Goal: Information Seeking & Learning: Find specific fact

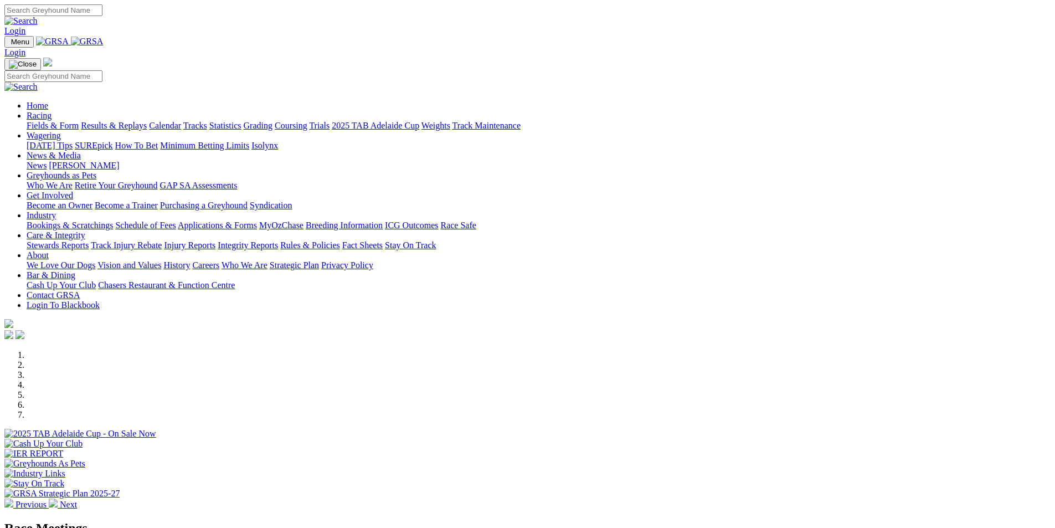
scroll to position [277, 0]
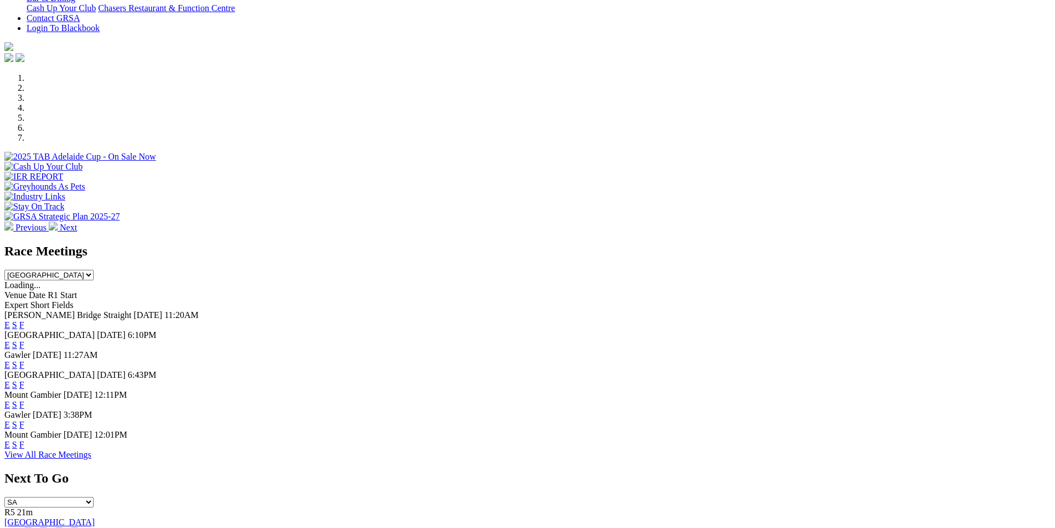
click at [94, 270] on select "South Australia New South Wales Northern Territory Queensland Tasmania Victoria…" at bounding box center [48, 275] width 89 height 11
select select "QLD"
click at [94, 270] on select "[GEOGRAPHIC_DATA] [GEOGRAPHIC_DATA] [GEOGRAPHIC_DATA] [GEOGRAPHIC_DATA] [GEOGRA…" at bounding box center [48, 275] width 89 height 11
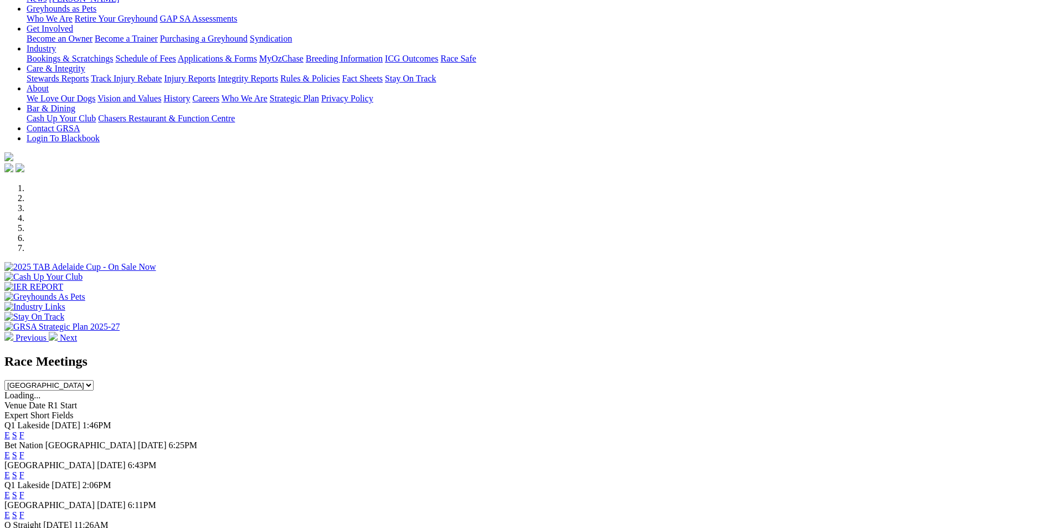
scroll to position [0, 0]
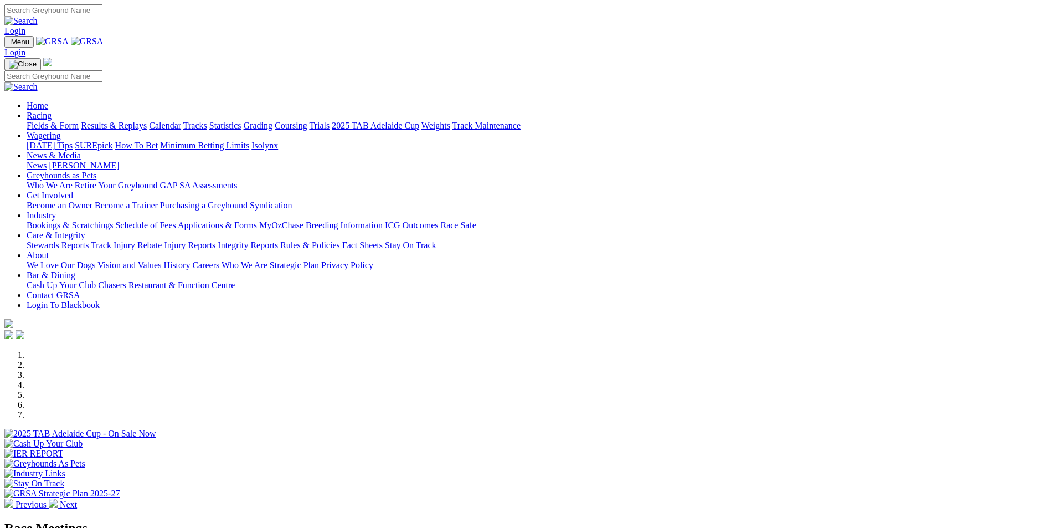
click at [51, 111] on link "Racing" at bounding box center [39, 115] width 25 height 9
click at [147, 121] on link "Results & Replays" at bounding box center [114, 125] width 66 height 9
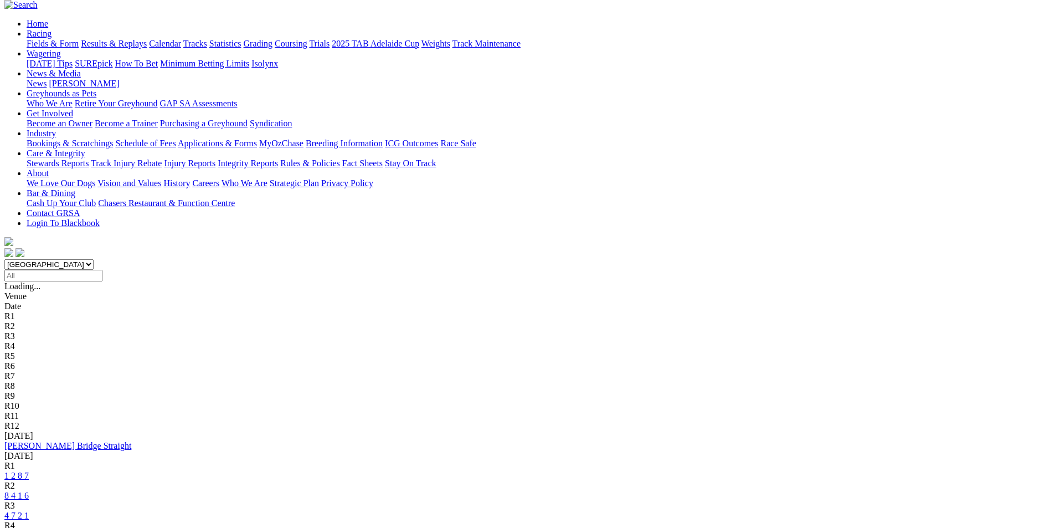
scroll to position [111, 0]
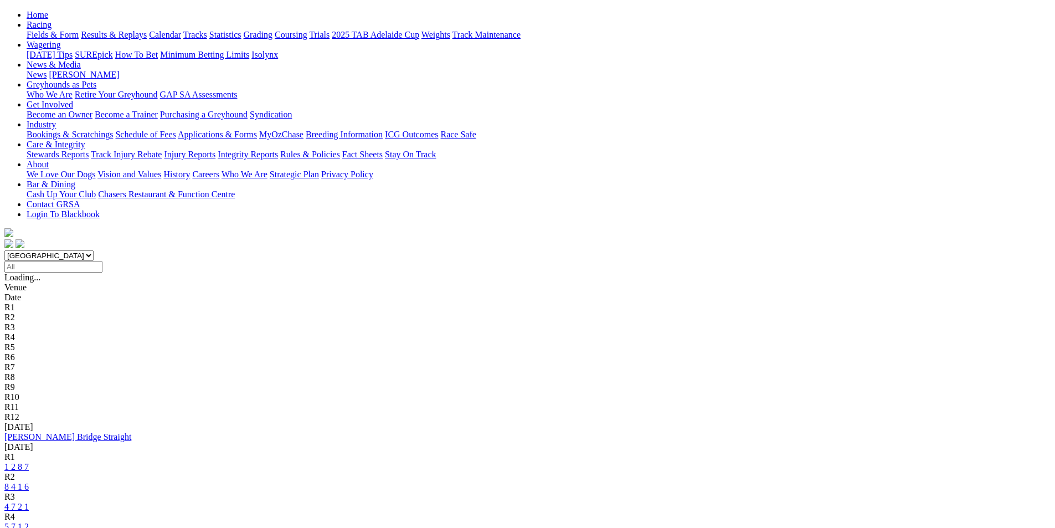
click at [94, 250] on select "South Australia New South Wales Northern Territory Queensland Tasmania Victoria…" at bounding box center [48, 255] width 89 height 11
select select "QLD"
click at [94, 250] on select "South Australia New South Wales Northern Territory Queensland Tasmania Victoria…" at bounding box center [48, 255] width 89 height 11
click at [29, 463] on link "6 1 7 8" at bounding box center [16, 467] width 24 height 9
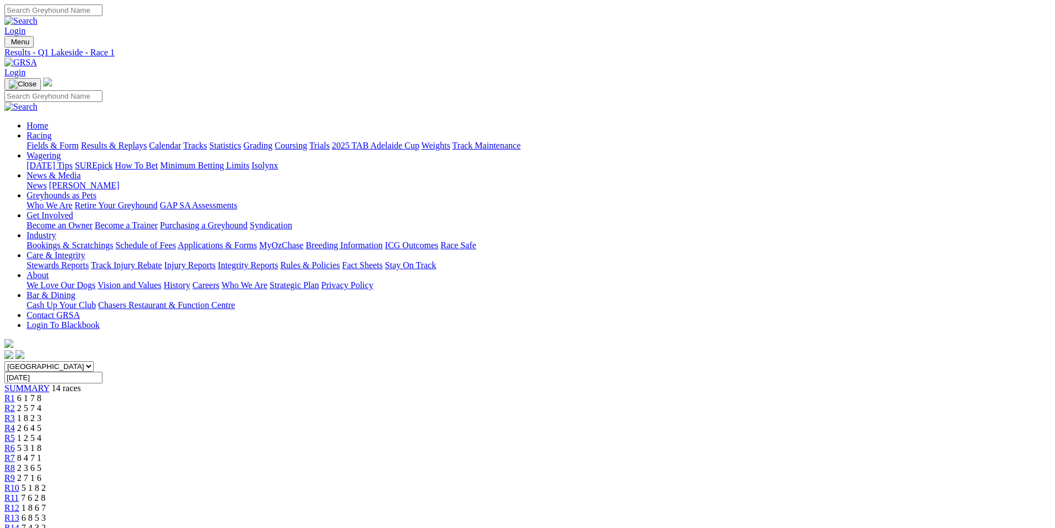
click at [19, 523] on span "R14" at bounding box center [11, 527] width 15 height 9
click at [19, 513] on span "R13" at bounding box center [11, 517] width 15 height 9
click at [19, 523] on span "R14" at bounding box center [11, 527] width 15 height 9
